Goal: Information Seeking & Learning: Learn about a topic

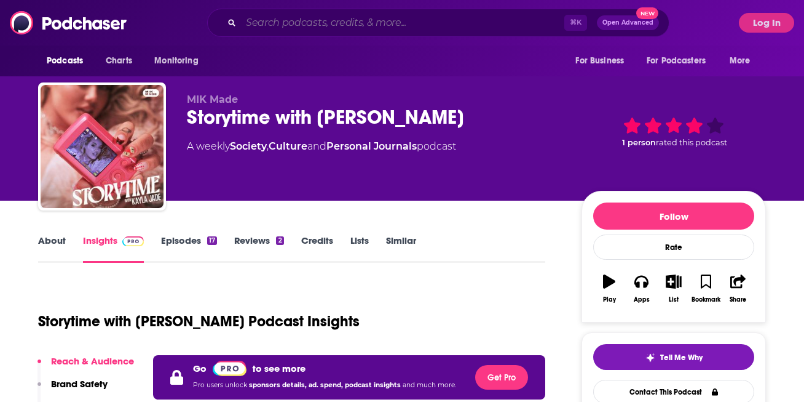
click at [317, 23] on input "Search podcasts, credits, & more..." at bounding box center [402, 23] width 323 height 20
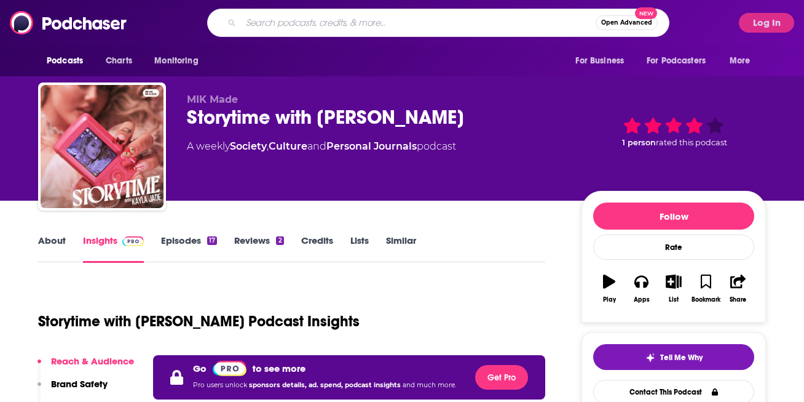
paste input "The [PERSON_NAME] Deep Dive Podcast"
type input "The [PERSON_NAME] Deep Dive Podcast"
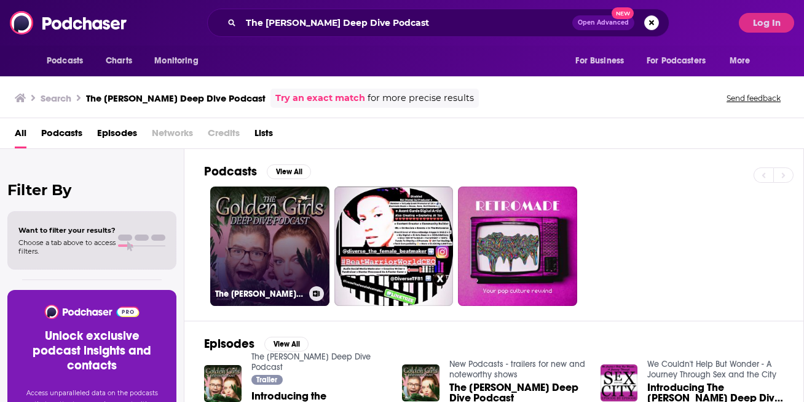
click at [290, 252] on link "The [PERSON_NAME] Deep Dive Podcast" at bounding box center [269, 245] width 119 height 119
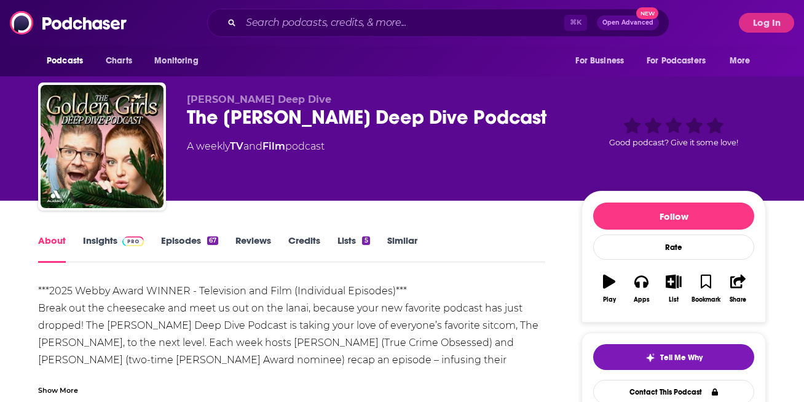
click at [107, 238] on link "Insights" at bounding box center [113, 248] width 61 height 28
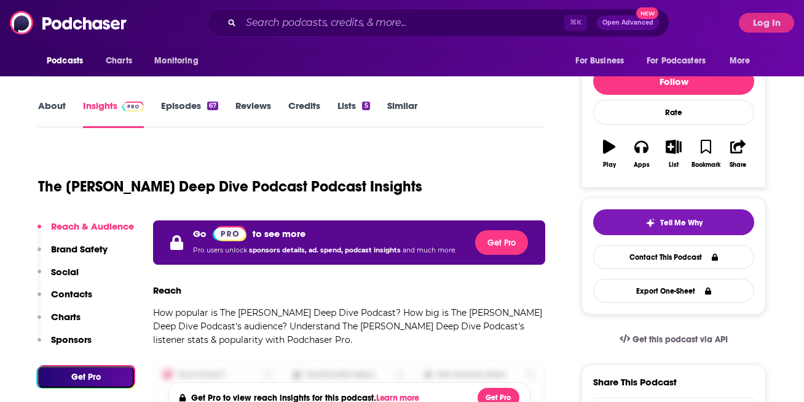
scroll to position [197, 0]
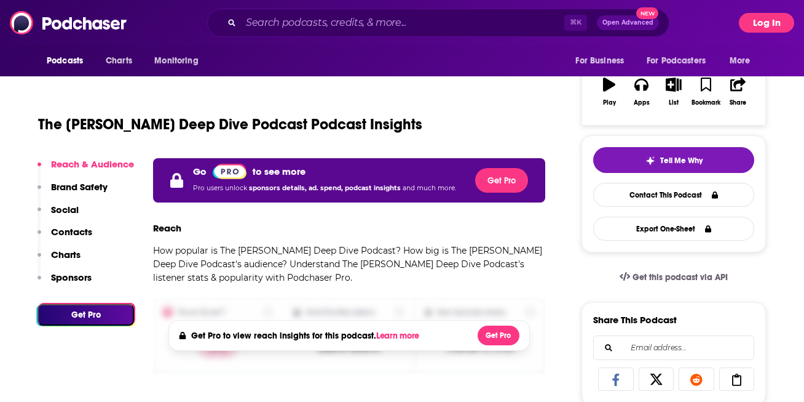
click at [758, 28] on button "Log In" at bounding box center [766, 23] width 55 height 20
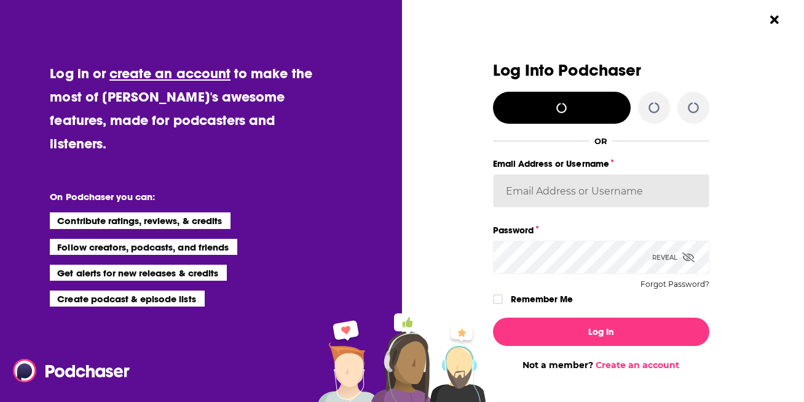
type input "[EMAIL_ADDRESS][DOMAIN_NAME]"
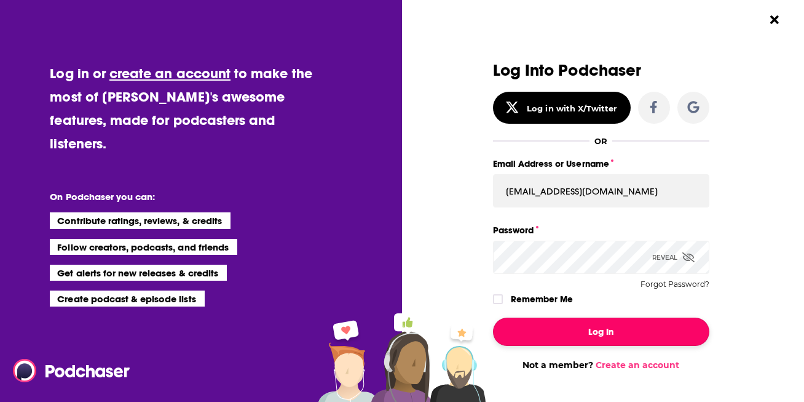
click at [564, 322] on button "Log In" at bounding box center [601, 331] width 216 height 28
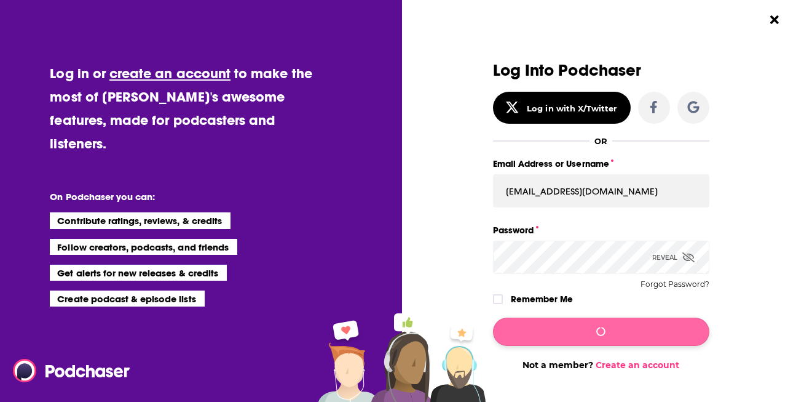
scroll to position [197, 0]
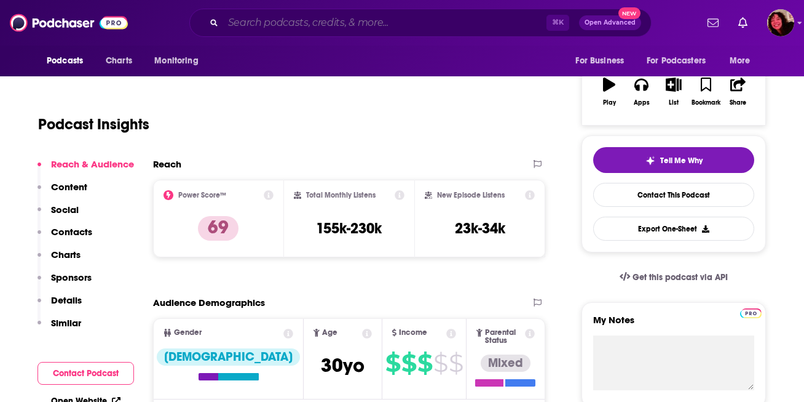
click at [283, 24] on input "Search podcasts, credits, & more..." at bounding box center [384, 23] width 323 height 20
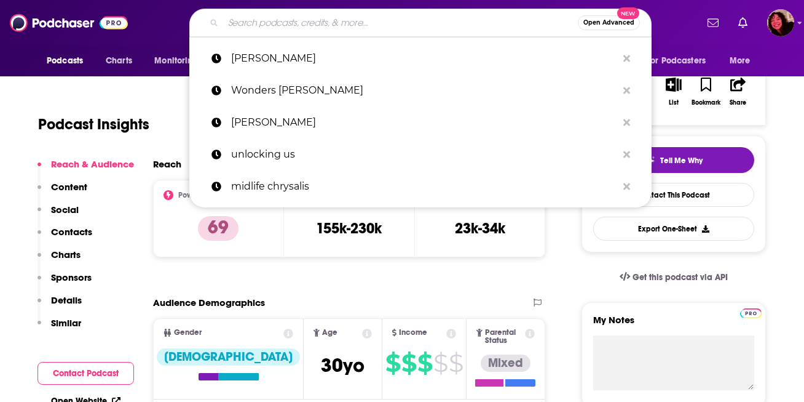
paste input "The [PERSON_NAME] Deep Dive Podcast"
type input "The [PERSON_NAME] Deep Dive Podcast"
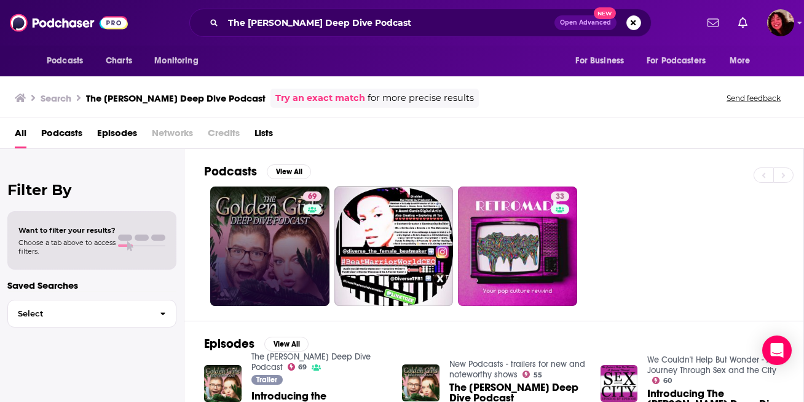
click at [293, 226] on link "69" at bounding box center [269, 245] width 119 height 119
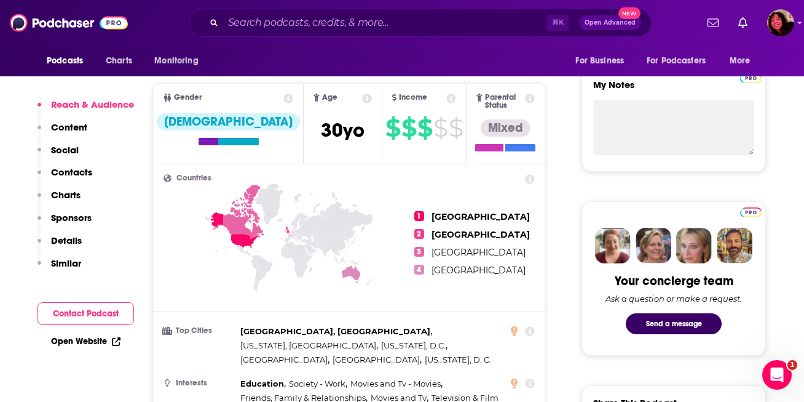
scroll to position [404, 0]
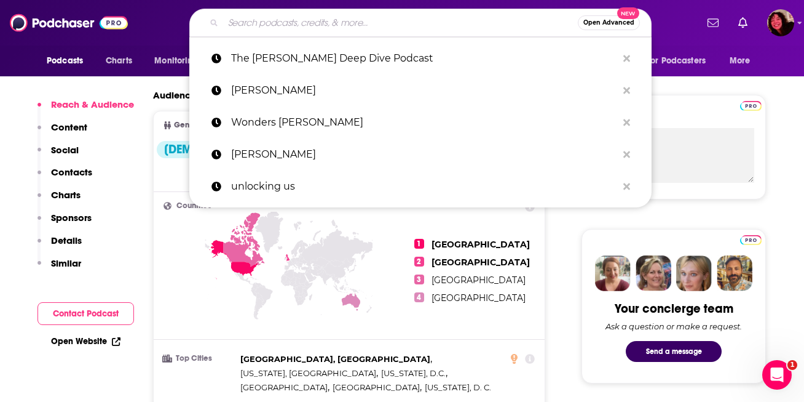
click at [282, 30] on input "Search podcasts, credits, & more..." at bounding box center [400, 23] width 355 height 20
paste input "Narcissa"
type input "Narcissa"
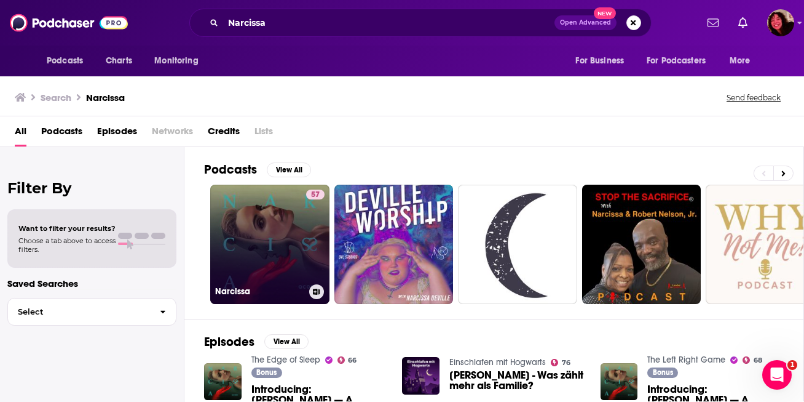
click at [304, 236] on link "57 Narcissa" at bounding box center [269, 243] width 119 height 119
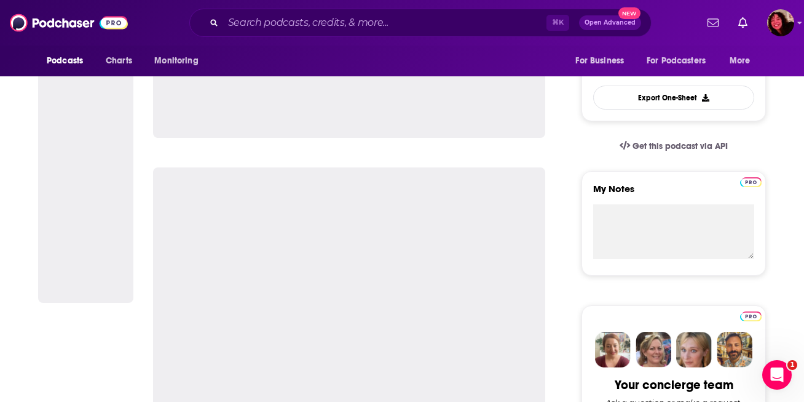
scroll to position [338, 0]
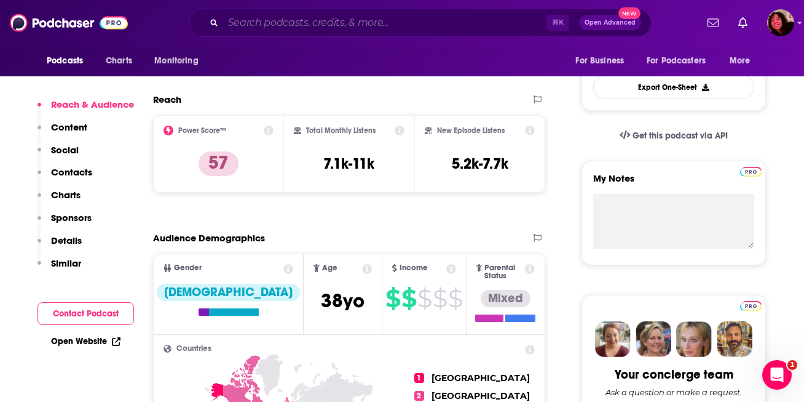
click at [247, 24] on input "Search podcasts, credits, & more..." at bounding box center [384, 23] width 323 height 20
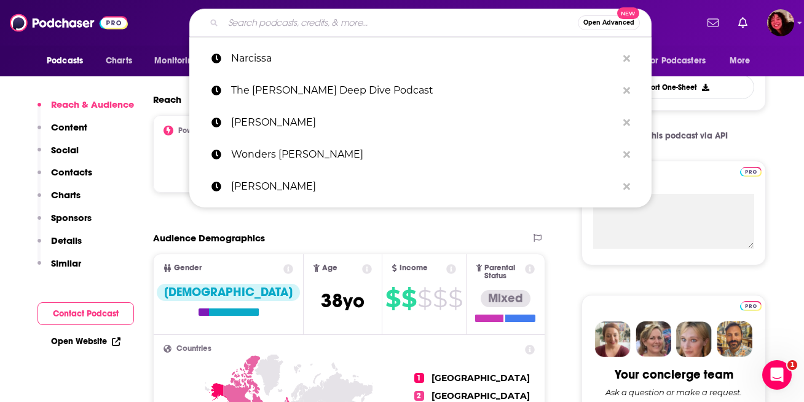
paste input "[GEOGRAPHIC_DATA]"
type input "[GEOGRAPHIC_DATA]"
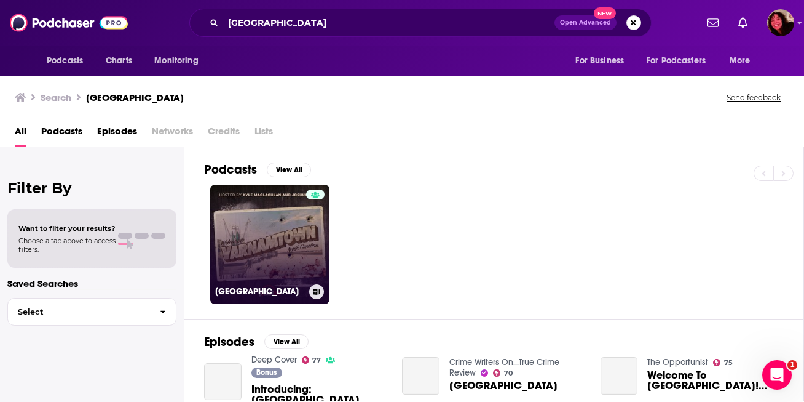
click at [279, 255] on link "[GEOGRAPHIC_DATA]" at bounding box center [269, 243] width 119 height 119
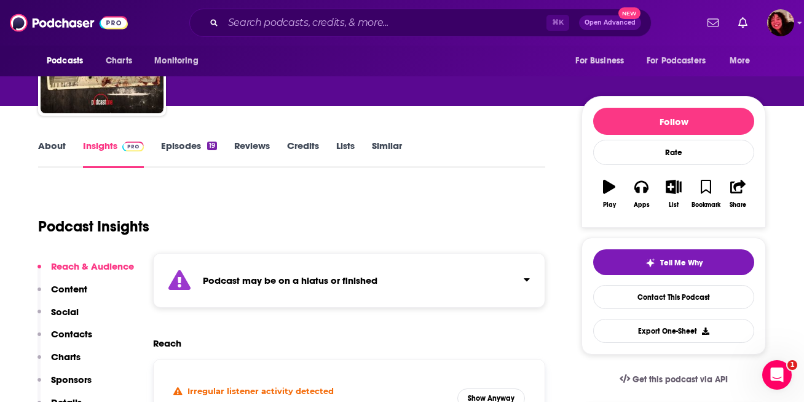
scroll to position [123, 0]
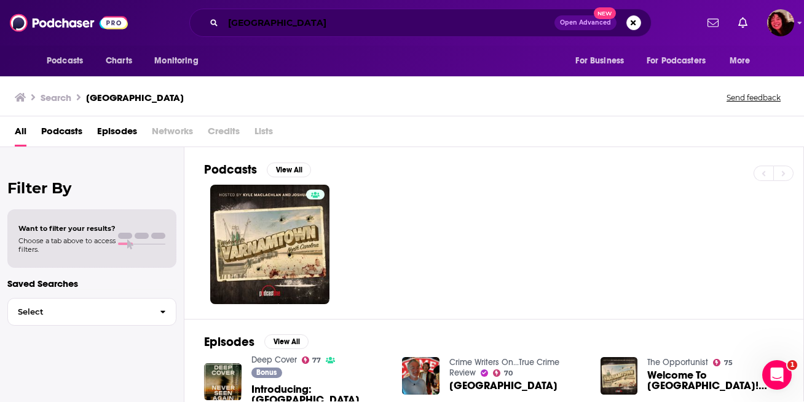
click at [298, 30] on input "[GEOGRAPHIC_DATA]" at bounding box center [388, 23] width 331 height 20
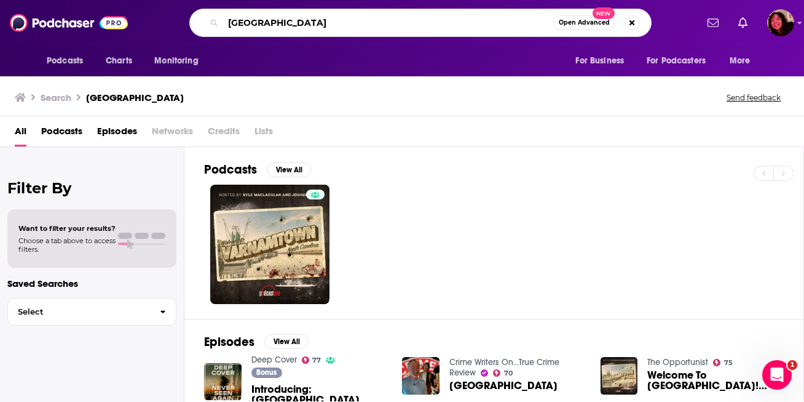
click at [298, 30] on input "[GEOGRAPHIC_DATA]" at bounding box center [388, 23] width 330 height 20
paste input "Was I In A Cult?"
type input "Was I In A Cult?"
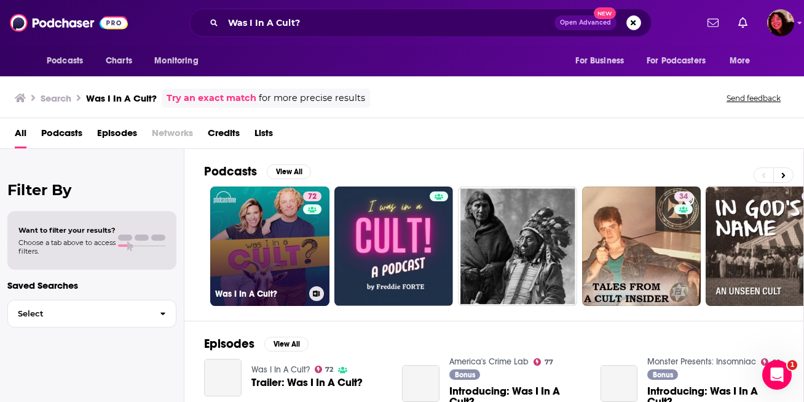
click at [284, 242] on link "72 Was I In A Cult?" at bounding box center [269, 245] width 119 height 119
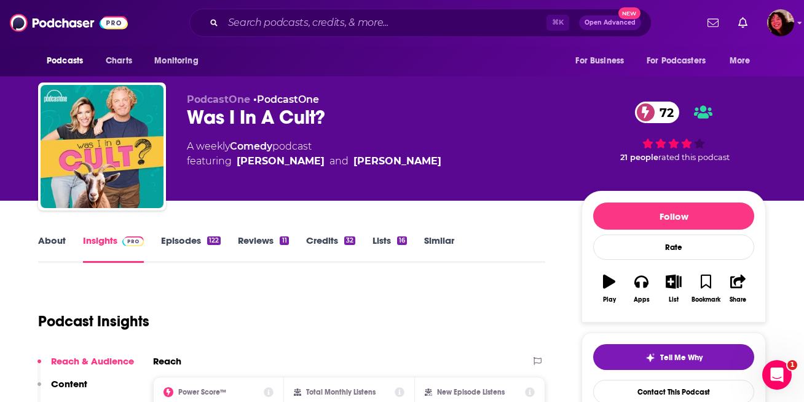
click at [55, 235] on link "About" at bounding box center [52, 248] width 28 height 28
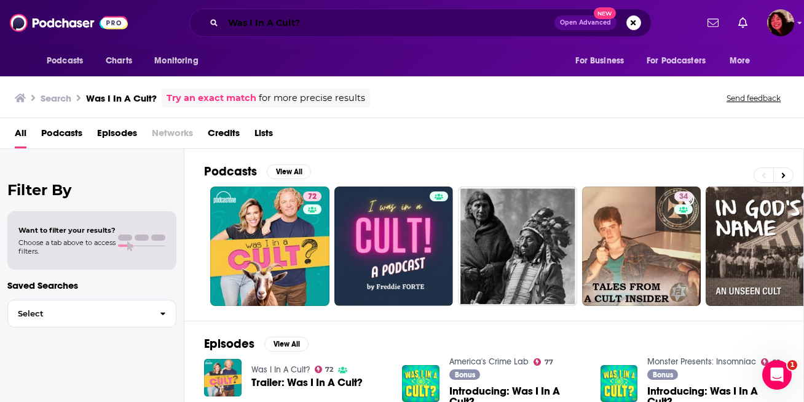
click at [269, 24] on input "Was I In A Cult?" at bounding box center [388, 23] width 331 height 20
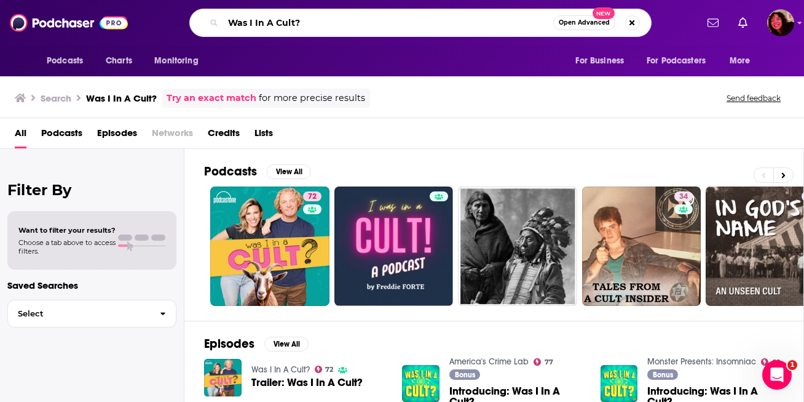
click at [269, 24] on input "Was I In A Cult?" at bounding box center [388, 23] width 330 height 20
paste input "High Low with EmRata"
type input "High Low with EmRata"
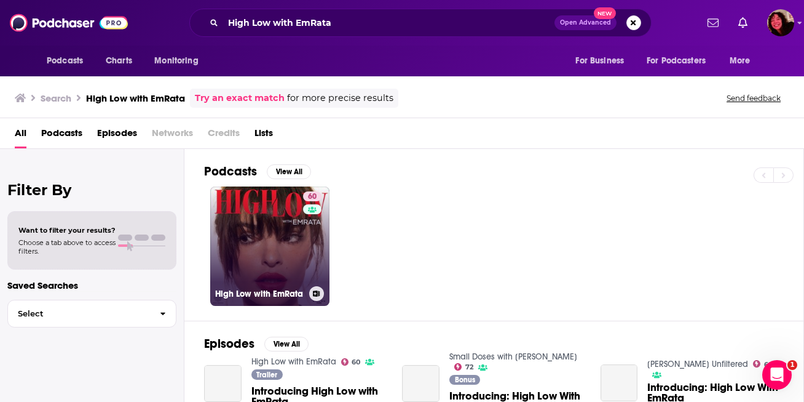
click at [272, 234] on link "60 High Low with EmRata" at bounding box center [269, 245] width 119 height 119
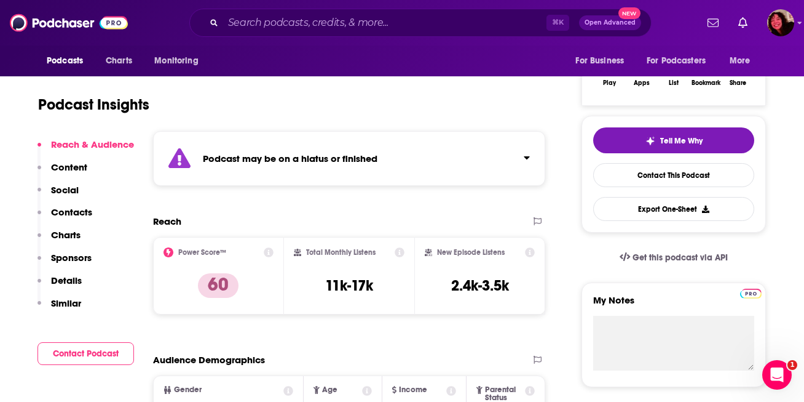
scroll to position [224, 0]
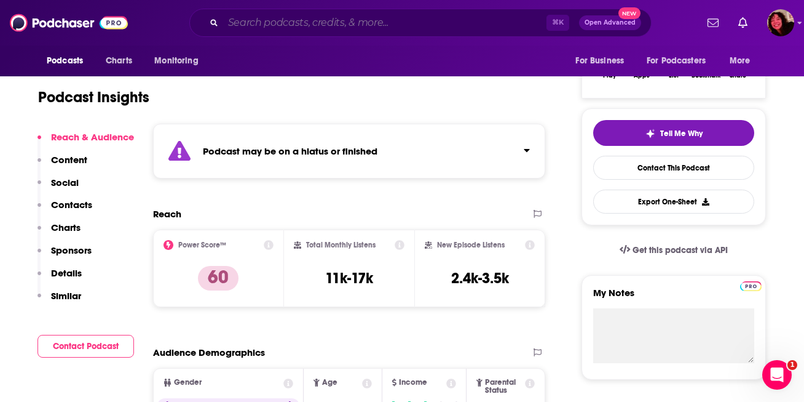
click at [466, 28] on input "Search podcasts, credits, & more..." at bounding box center [384, 23] width 323 height 20
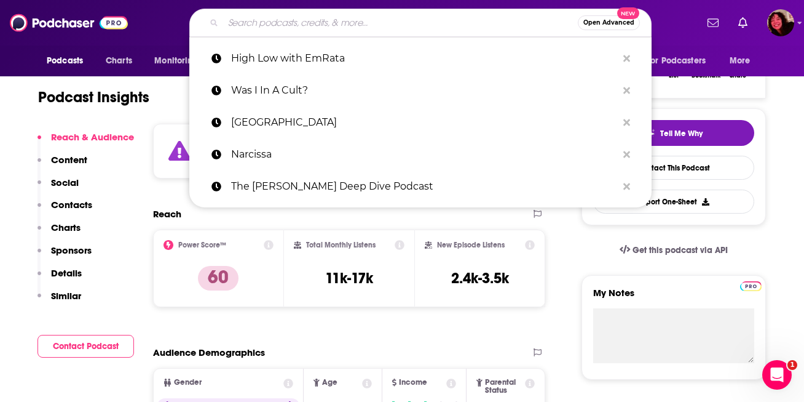
paste input "Exactly. With [PERSON_NAME]"
type input "Exactly. With [PERSON_NAME]"
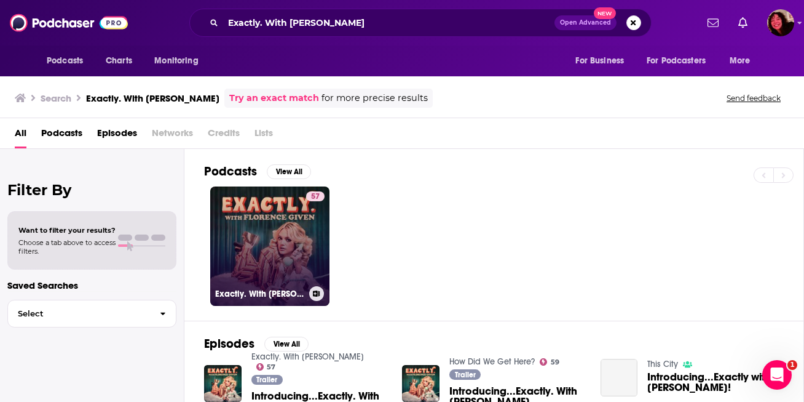
click at [296, 232] on link "57 Exactly. With [PERSON_NAME]" at bounding box center [269, 245] width 119 height 119
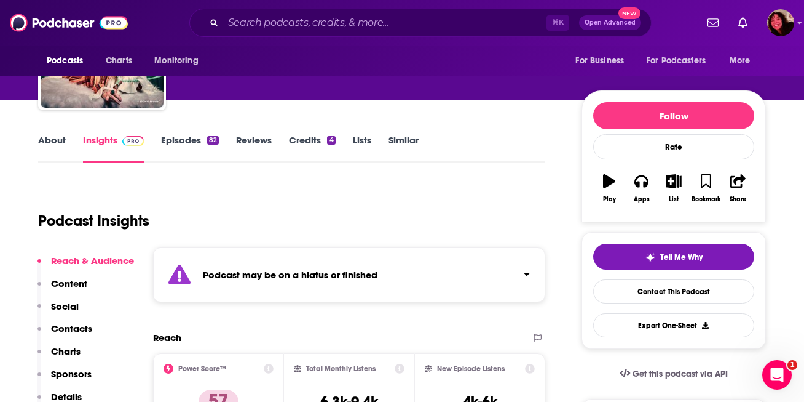
scroll to position [103, 0]
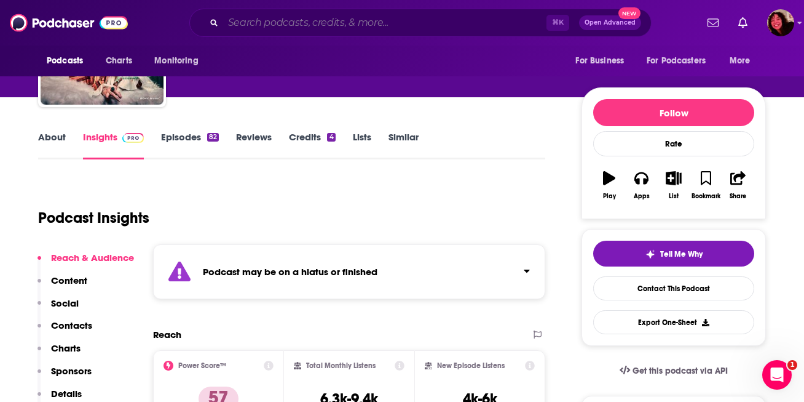
click at [286, 26] on input "Search podcasts, credits, & more..." at bounding box center [384, 23] width 323 height 20
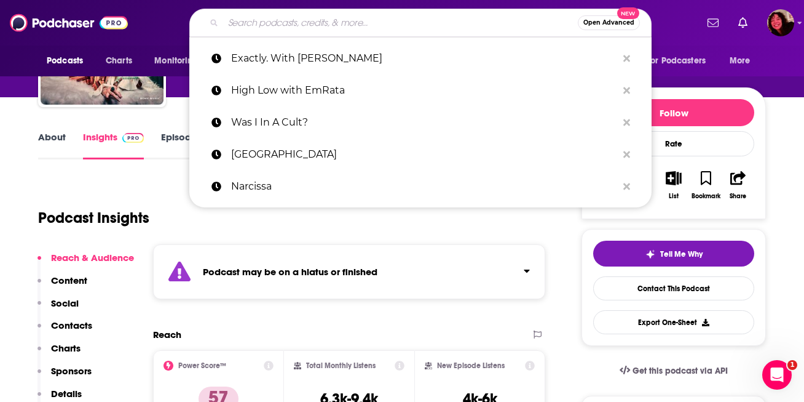
paste input "Palace Intrigue : [PERSON_NAME] - [PERSON_NAME] & [PERSON_NAME] - [PERSON_NAME]…"
type input "Palace Intrigue : [PERSON_NAME] - [PERSON_NAME] & [PERSON_NAME] - [PERSON_NAME]…"
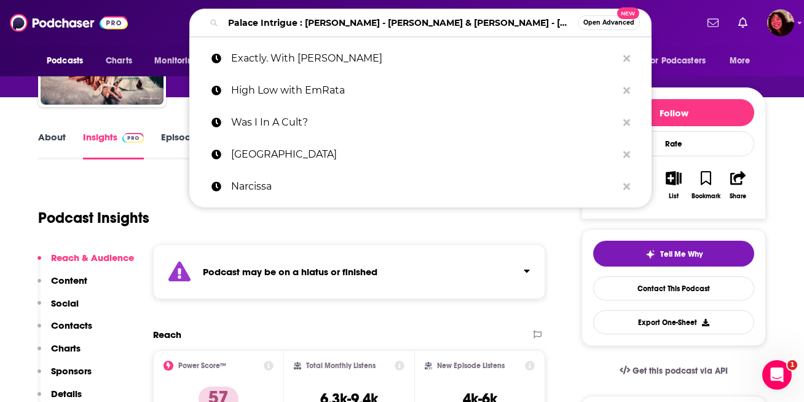
scroll to position [0, 78]
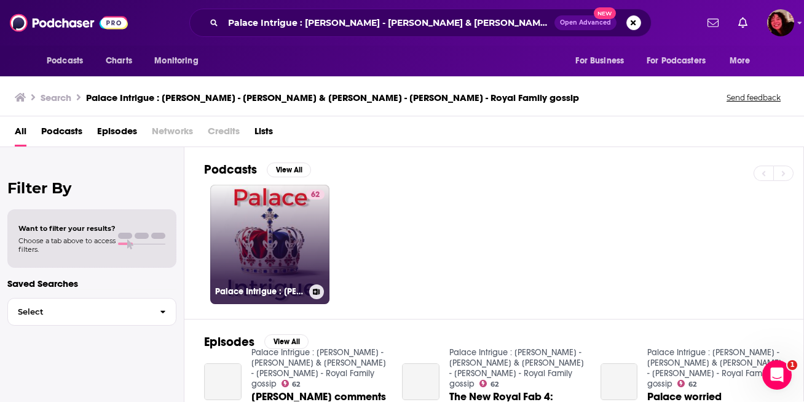
click at [289, 245] on link "62 Palace Intrigue : [PERSON_NAME] - [PERSON_NAME] & [PERSON_NAME] - [PERSON_NA…" at bounding box center [269, 243] width 119 height 119
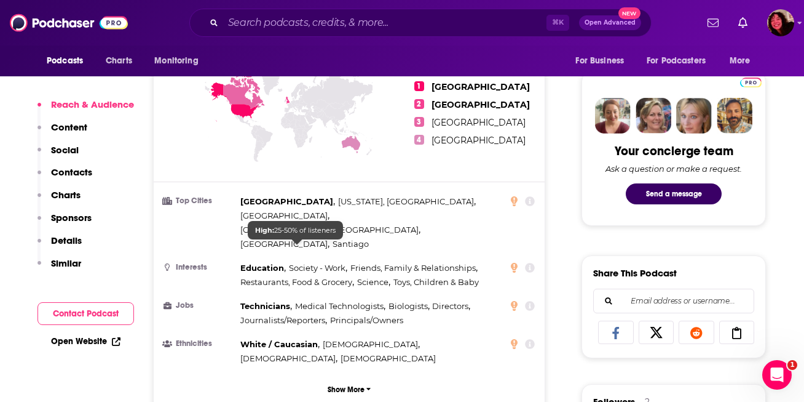
scroll to position [563, 0]
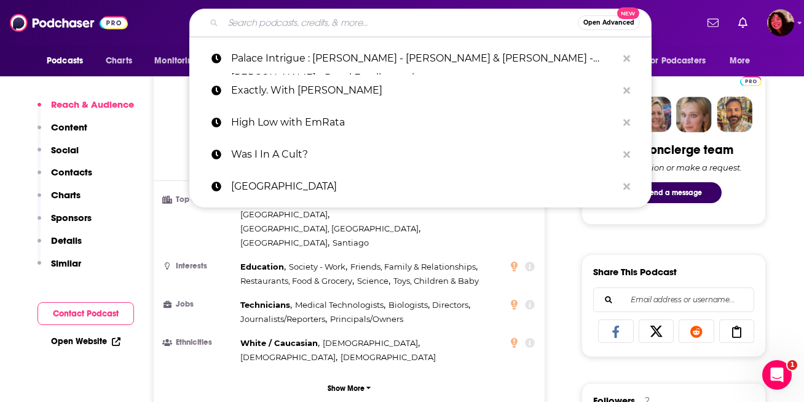
click at [247, 22] on input "Search podcasts, credits, & more..." at bounding box center [400, 23] width 355 height 20
paste input "Dirty [PERSON_NAME]"
type input "Dirty [PERSON_NAME]"
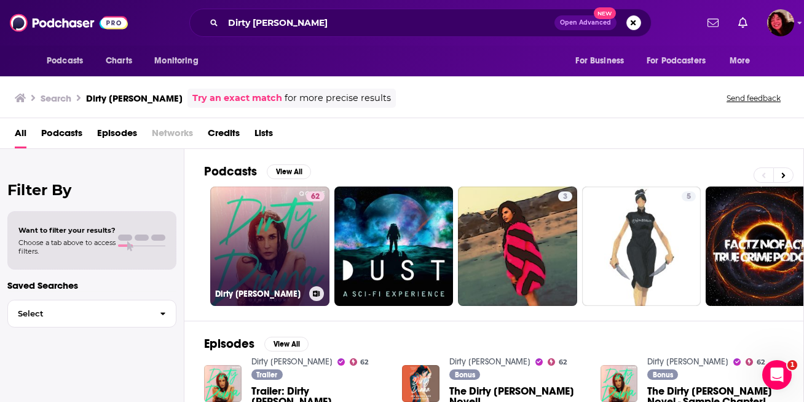
click at [267, 234] on link "62 Dirty [PERSON_NAME]" at bounding box center [269, 245] width 119 height 119
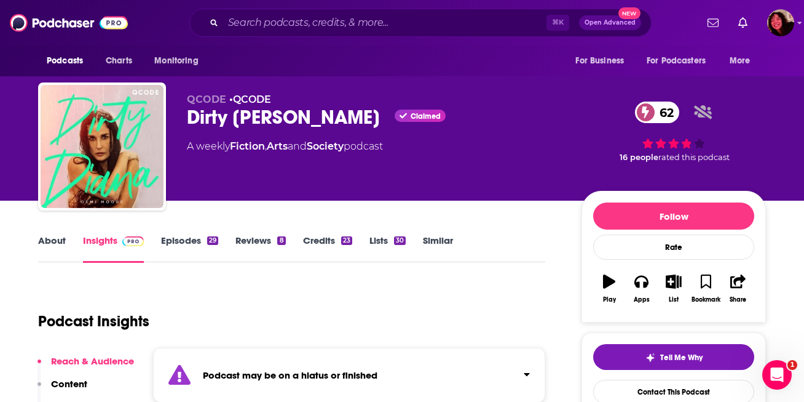
scroll to position [5, 0]
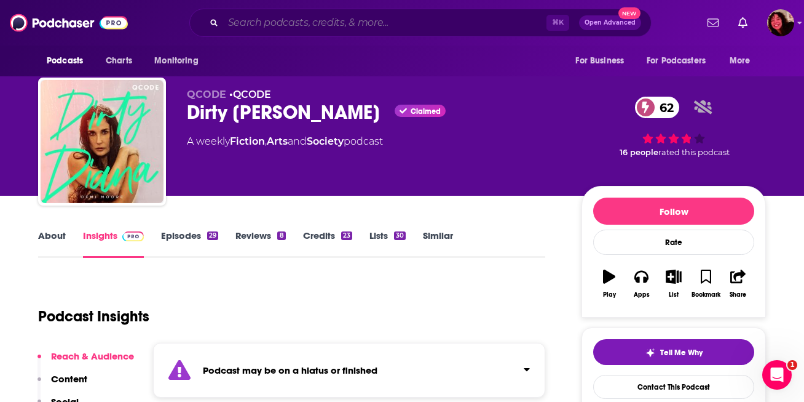
click at [298, 20] on input "Search podcasts, credits, & more..." at bounding box center [384, 23] width 323 height 20
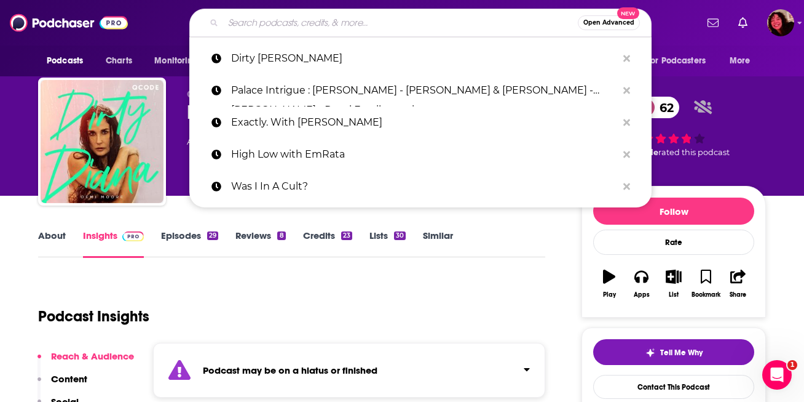
paste input "[PERSON_NAME]"
type input "[PERSON_NAME]"
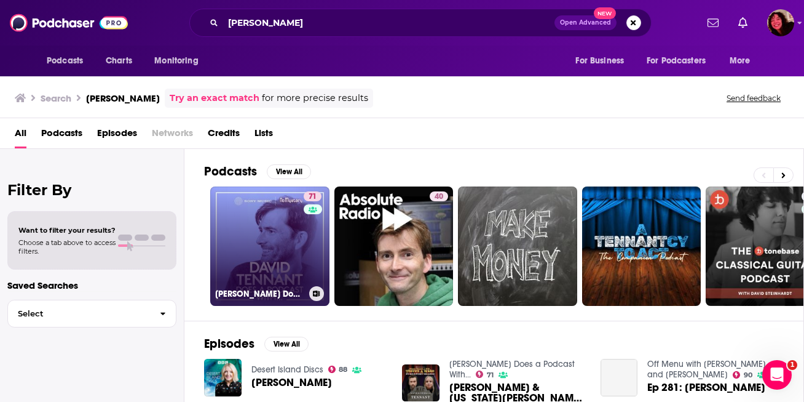
click at [291, 254] on link "71 [PERSON_NAME] Does a Podcast With…" at bounding box center [269, 245] width 119 height 119
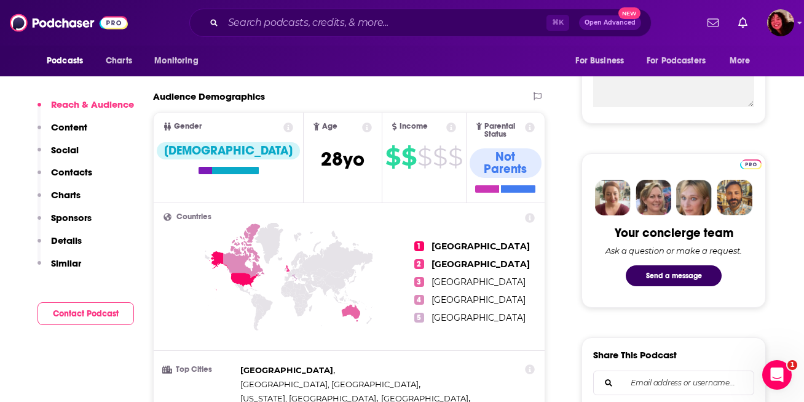
scroll to position [480, 0]
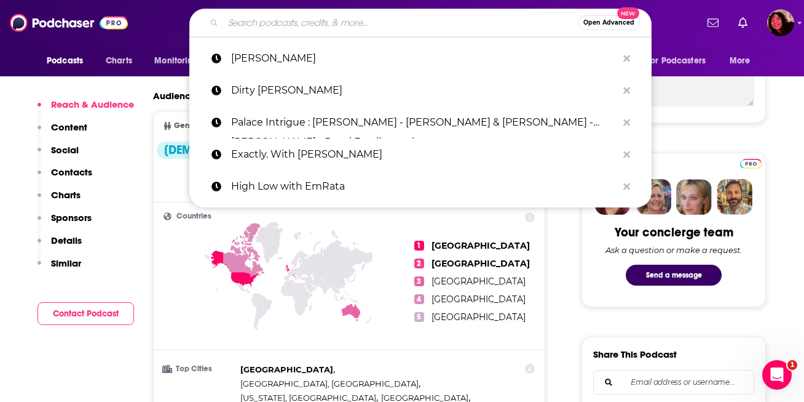
click at [260, 22] on input "Search podcasts, credits, & more..." at bounding box center [400, 23] width 355 height 20
paste input "[PERSON_NAME] & [PERSON_NAME]"
type input "[PERSON_NAME] & [PERSON_NAME]"
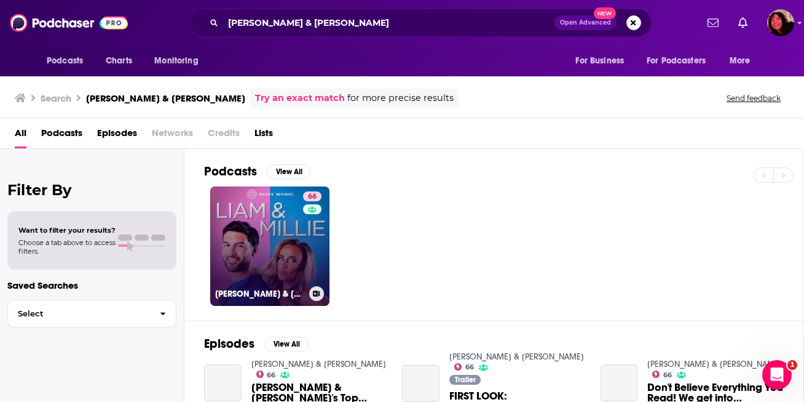
click at [282, 240] on link "66 [PERSON_NAME] & [PERSON_NAME]" at bounding box center [269, 245] width 119 height 119
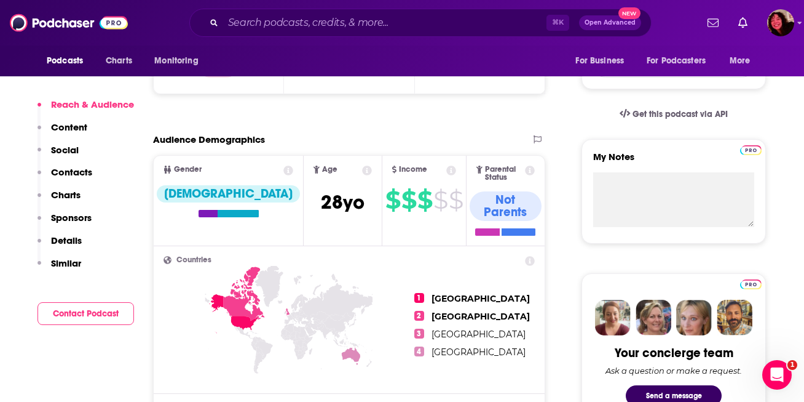
scroll to position [360, 0]
click at [251, 25] on input "Search podcasts, credits, & more..." at bounding box center [384, 23] width 323 height 20
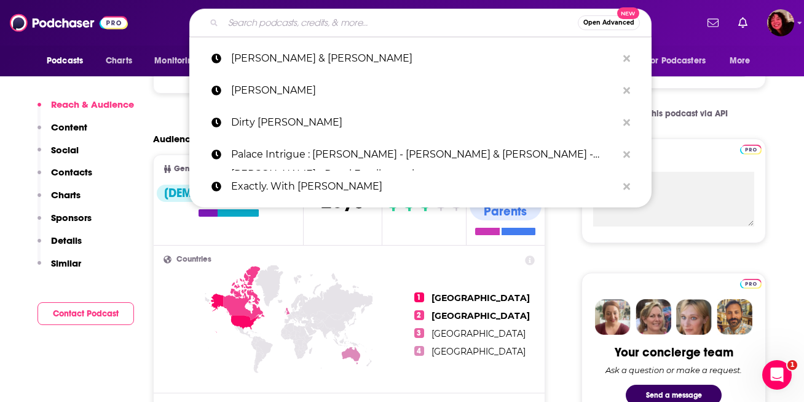
paste input "The Opportunist"
type input "The Opportunist"
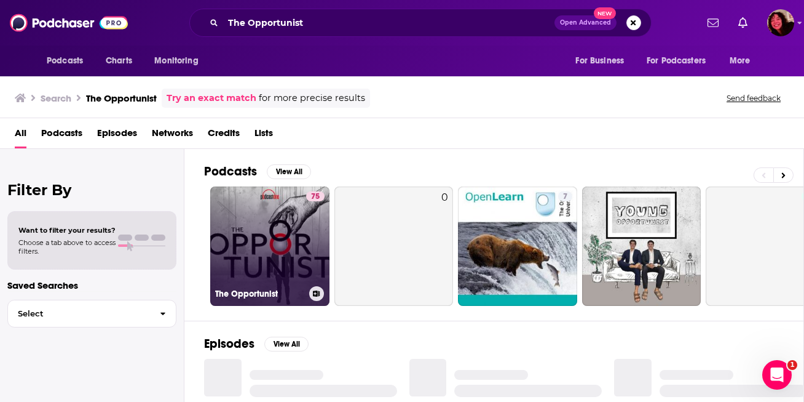
click at [261, 276] on link "75 The Opportunist" at bounding box center [269, 245] width 119 height 119
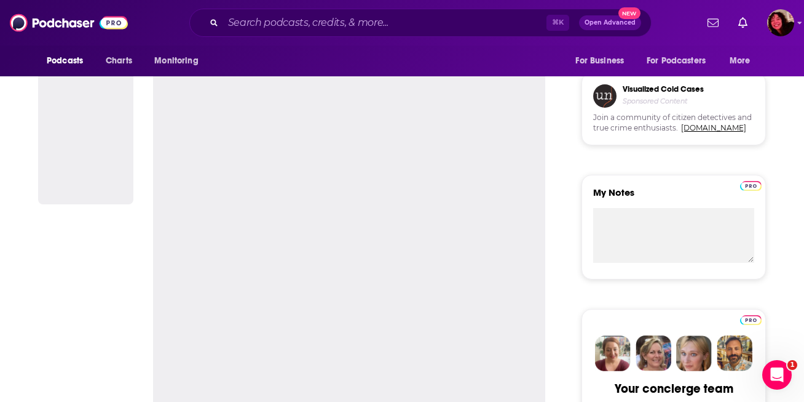
scroll to position [427, 0]
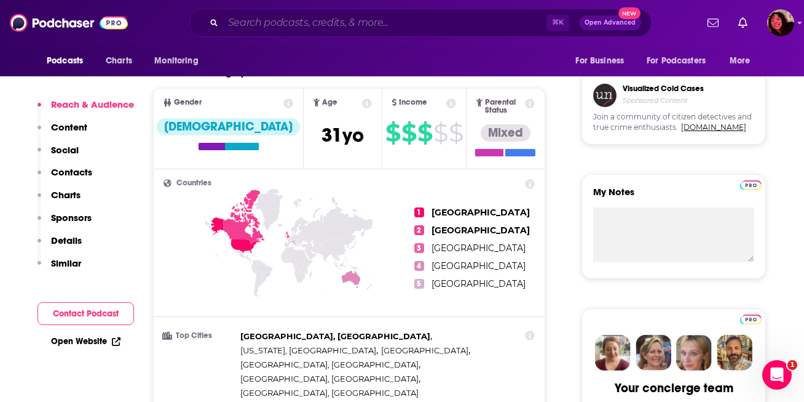
click at [264, 26] on input "Search podcasts, credits, & more..." at bounding box center [384, 23] width 323 height 20
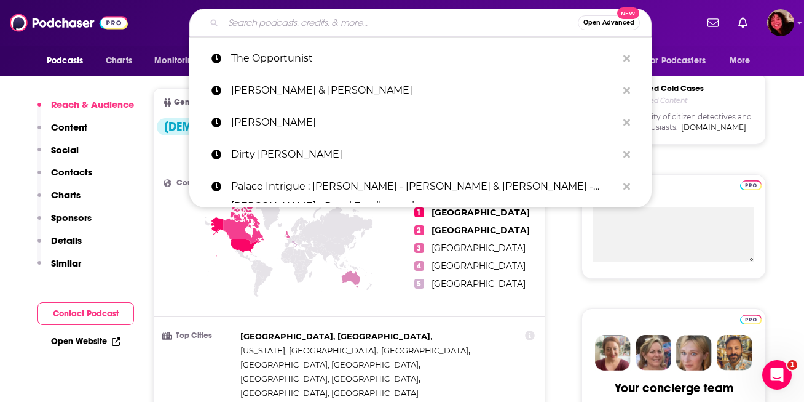
paste input "True Crime Obsessed"
type input "True Crime Obsessed"
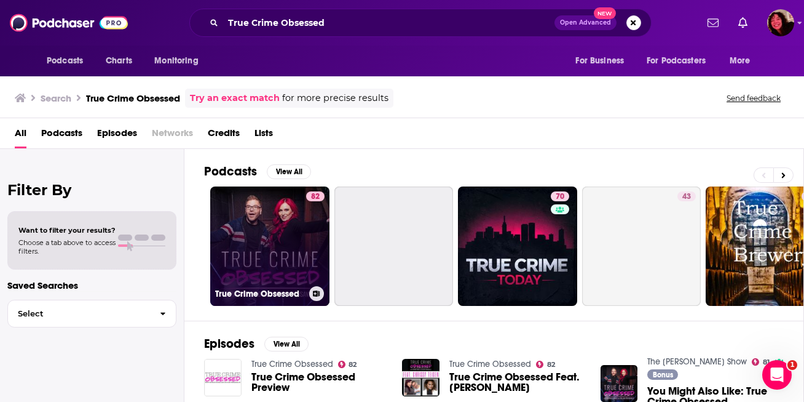
click at [289, 237] on link "82 True Crime Obsessed" at bounding box center [269, 245] width 119 height 119
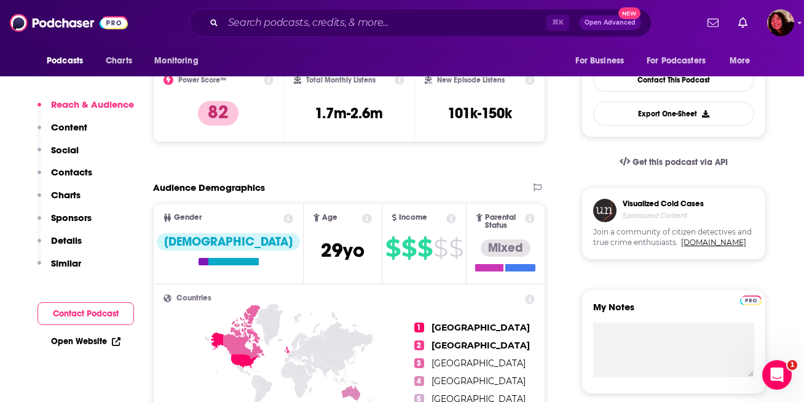
scroll to position [313, 0]
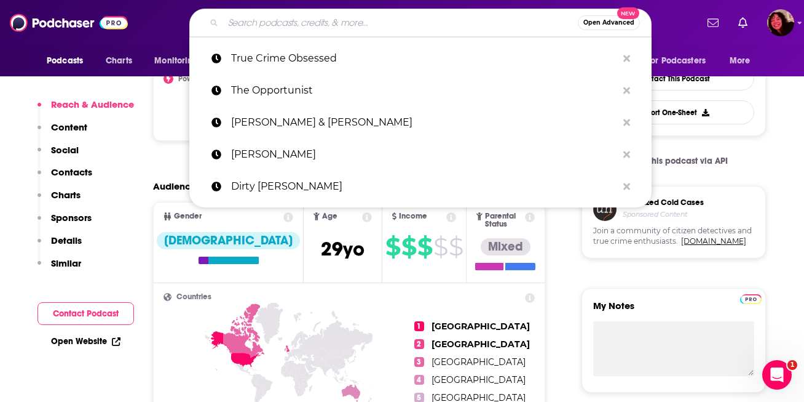
click at [345, 24] on input "Search podcasts, credits, & more..." at bounding box center [400, 23] width 355 height 20
paste input "Cake & Cookies: The [PERSON_NAME] & [PERSON_NAME] Show"
type input "Cake & Cookies: The [PERSON_NAME] & [PERSON_NAME] Show"
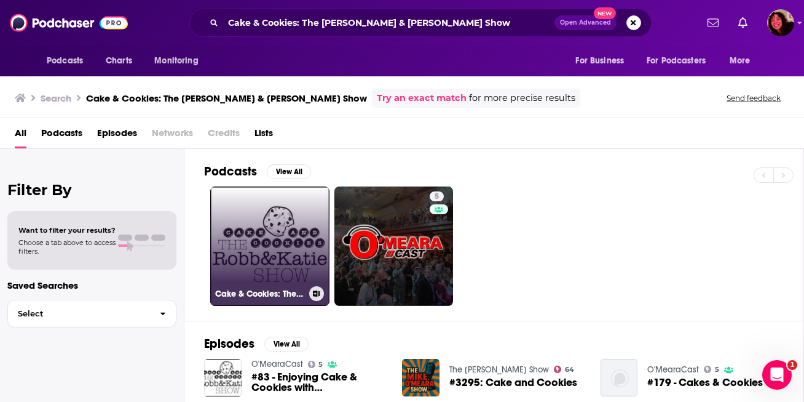
click at [315, 250] on link "Cake & Cookies: The [PERSON_NAME] & [PERSON_NAME] Show" at bounding box center [269, 245] width 119 height 119
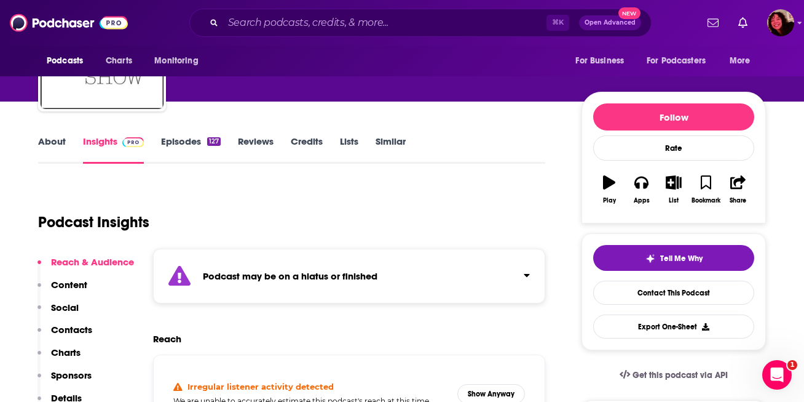
scroll to position [117, 0]
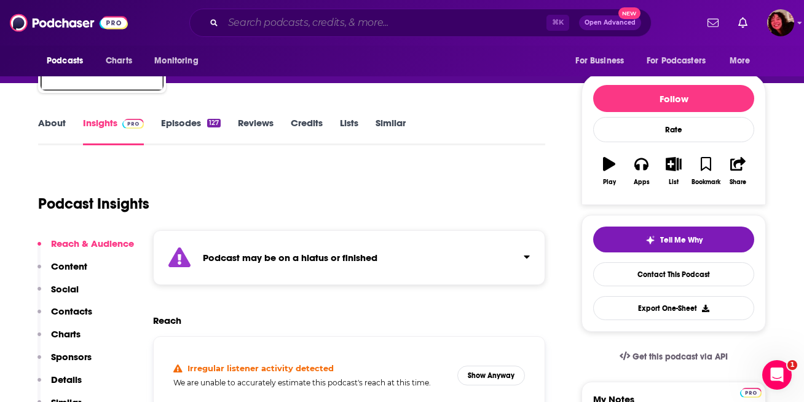
click at [389, 22] on input "Search podcasts, credits, & more..." at bounding box center [384, 23] width 323 height 20
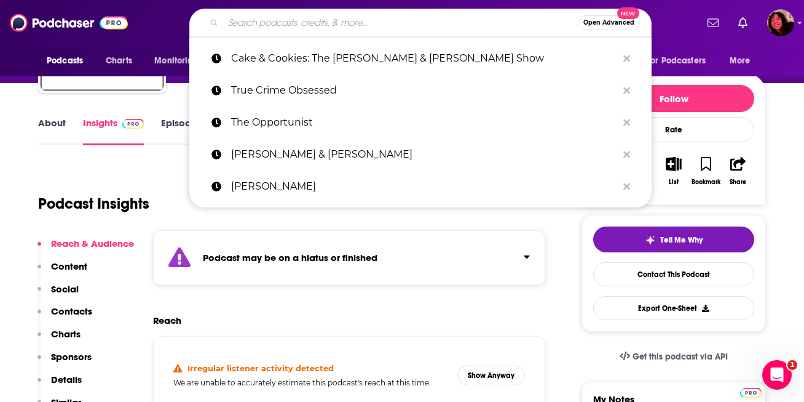
paste input "The RR Show | Reddit Stories Narrated"
type input "The RR Show | Reddit Stories Narrated"
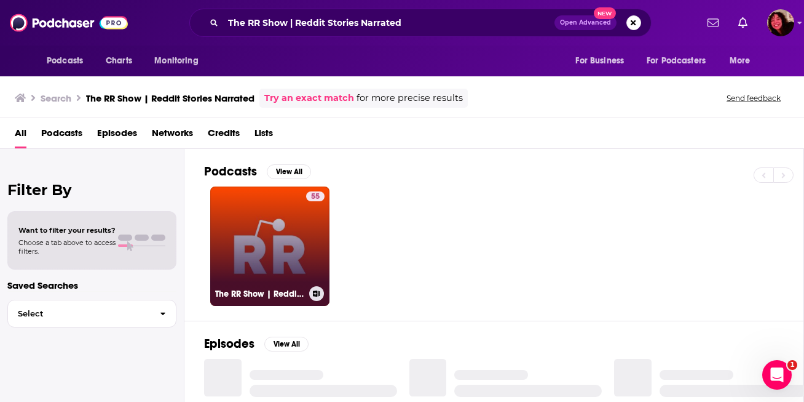
click at [266, 232] on link "55 The RR Show | Reddit Stories Narrated" at bounding box center [269, 245] width 119 height 119
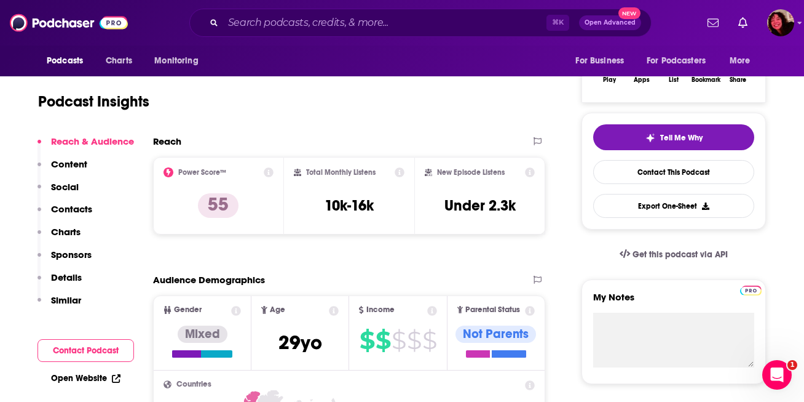
scroll to position [220, 0]
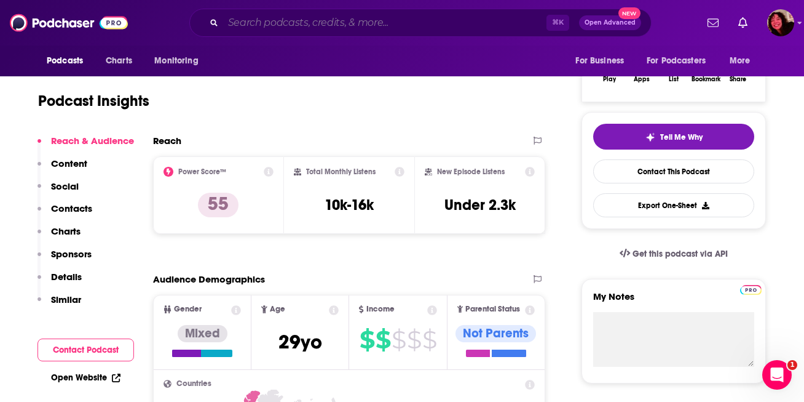
click at [239, 30] on input "Search podcasts, credits, & more..." at bounding box center [384, 23] width 323 height 20
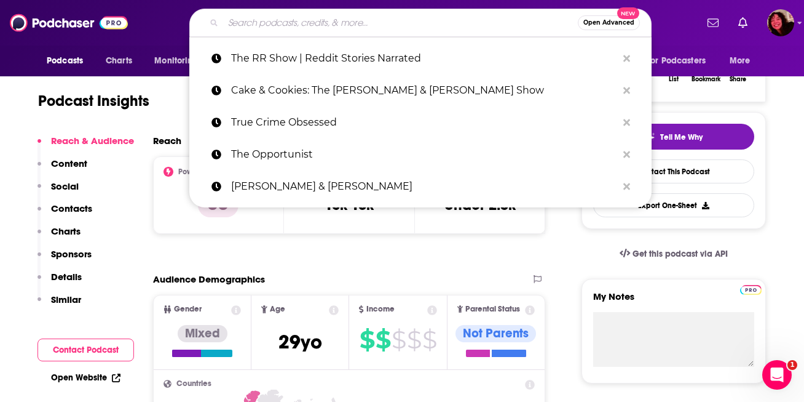
paste input "We (Almost) Made It"
type input "We (Almost) Made It"
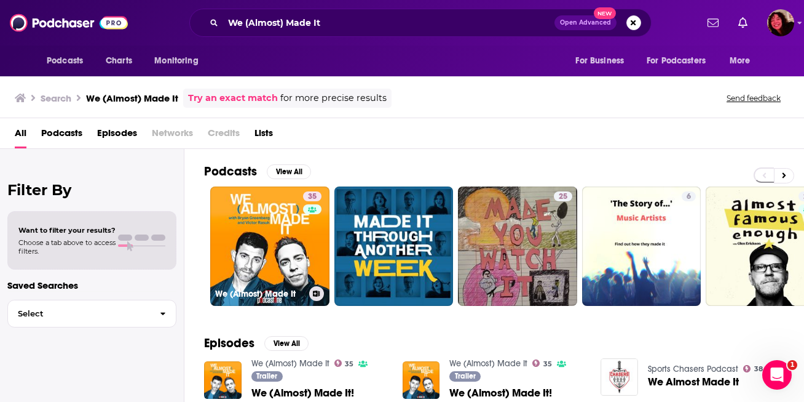
click at [283, 253] on link "35 We (Almost) Made It" at bounding box center [269, 245] width 119 height 119
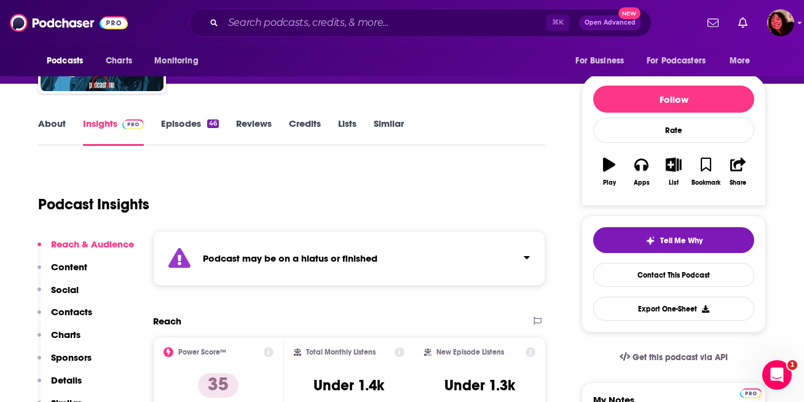
scroll to position [130, 0]
